Goal: Find specific page/section: Find specific page/section

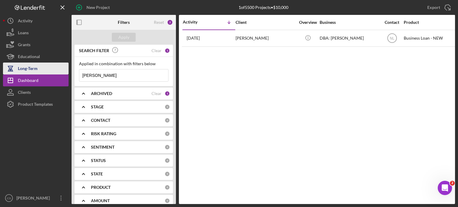
drag, startPoint x: 104, startPoint y: 74, endPoint x: 40, endPoint y: 73, distance: 64.2
click at [40, 73] on div "New Project 1 of 5500 Projects • $10,000 [PERSON_NAME] Export Icon/Export Filte…" at bounding box center [229, 102] width 452 height 204
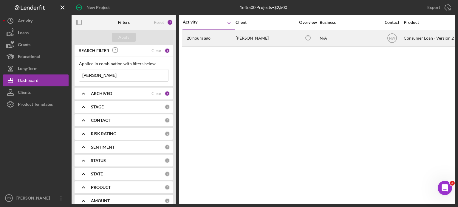
type input "[PERSON_NAME]"
click at [202, 39] on time "20 hours ago" at bounding box center [199, 38] width 24 height 5
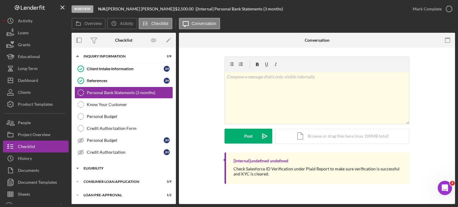
click at [76, 167] on icon "Icon/Expander" at bounding box center [78, 169] width 12 height 12
click at [107, 191] on div "My Credit Compass" at bounding box center [130, 193] width 86 height 5
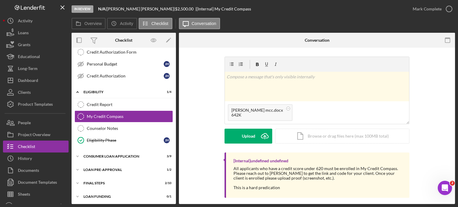
scroll to position [76, 0]
click at [262, 138] on icon "submit" at bounding box center [264, 136] width 7 height 4
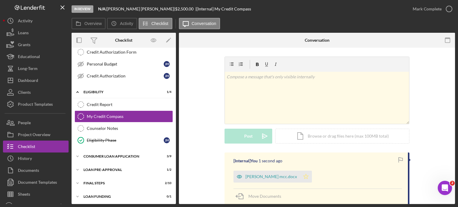
click at [304, 175] on polygon "button" at bounding box center [306, 176] width 5 height 5
click at [447, 10] on icon "button" at bounding box center [449, 8] width 15 height 15
